Goal: Use online tool/utility: Utilize a website feature to perform a specific function

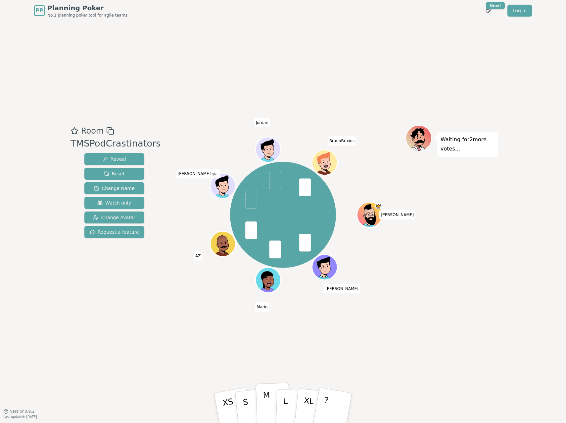
click at [266, 402] on p "M" at bounding box center [267, 408] width 8 height 36
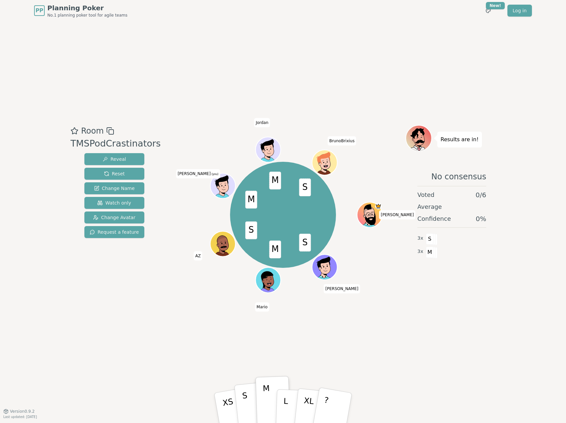
click at [244, 408] on p "S" at bounding box center [246, 408] width 9 height 36
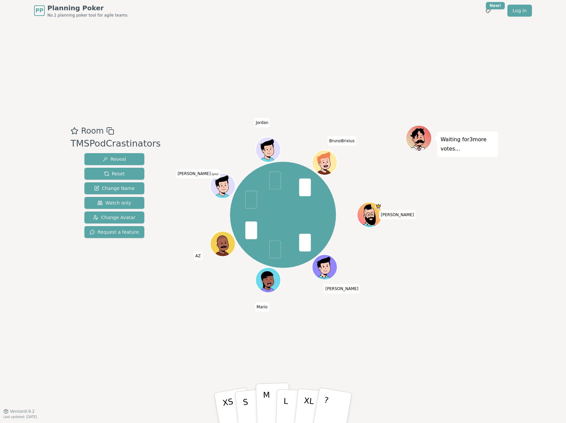
click at [263, 403] on p "M" at bounding box center [267, 408] width 8 height 36
click at [246, 400] on p "S" at bounding box center [246, 408] width 9 height 36
click at [249, 397] on button "S" at bounding box center [253, 407] width 38 height 53
click at [267, 403] on p "M" at bounding box center [267, 408] width 8 height 36
click at [251, 401] on button "S" at bounding box center [253, 407] width 38 height 53
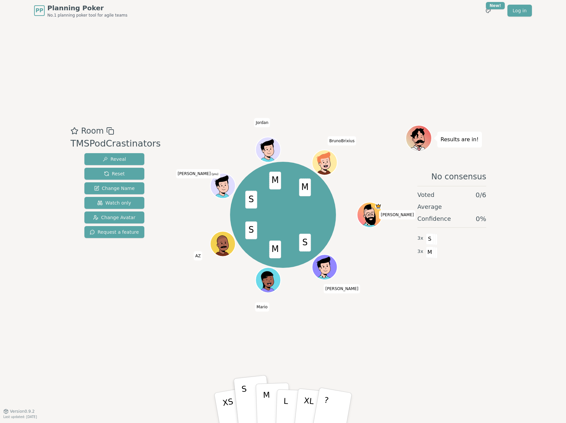
click at [268, 401] on p "M" at bounding box center [267, 408] width 8 height 36
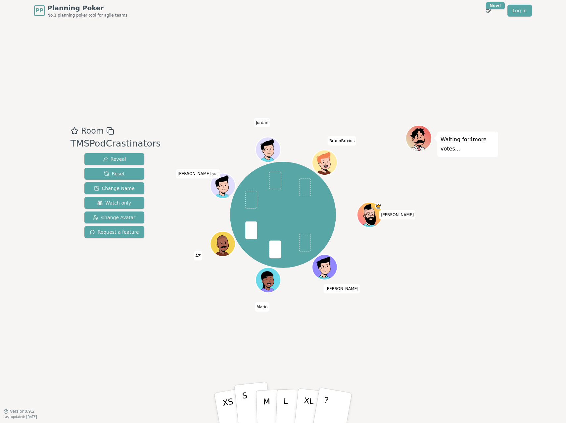
click at [251, 411] on button "S" at bounding box center [253, 407] width 38 height 53
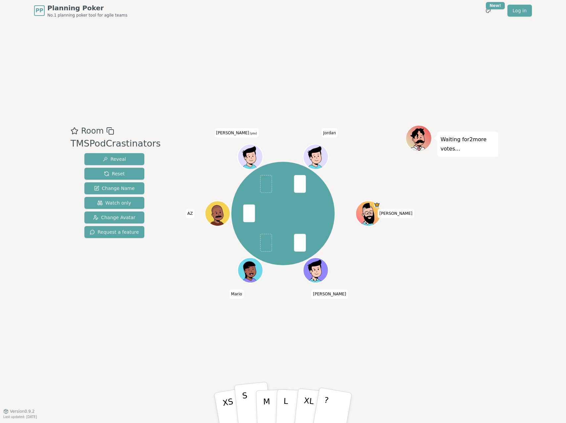
click at [245, 399] on p "S" at bounding box center [246, 408] width 9 height 36
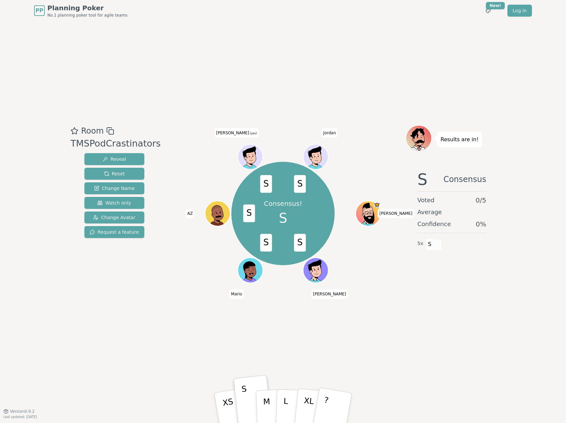
click at [374, 335] on div "Room TMSPodCrastinators Reveal Reset Change Name Watch only Change Avatar Reque…" at bounding box center [283, 215] width 431 height 389
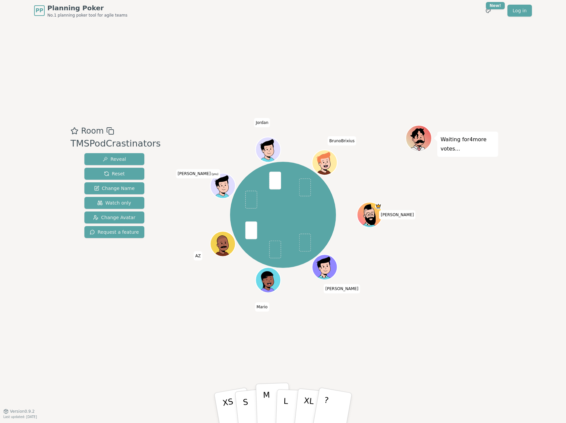
click at [269, 404] on p "M" at bounding box center [267, 408] width 8 height 36
